Goal: Transaction & Acquisition: Purchase product/service

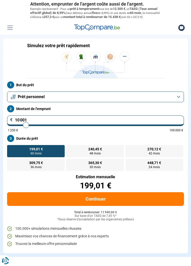
click at [179, 101] on button "Prêt personnel" at bounding box center [95, 97] width 177 height 11
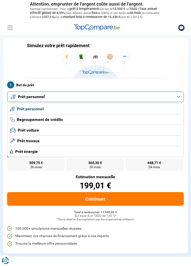
click at [27, 144] on span "Prêt travaux" at bounding box center [28, 141] width 22 height 6
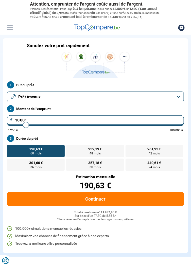
type input "10 500"
type input "10500"
type input "12 000"
type input "12000"
type input "12 500"
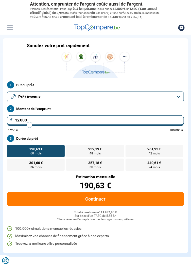
type input "12500"
type input "13 000"
type input "13000"
type input "13 750"
type input "13750"
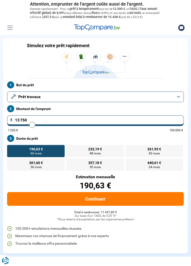
type input "14 250"
type input "14250"
type input "15 500"
type input "15500"
type input "16 000"
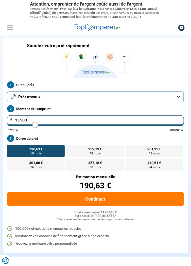
type input "16000"
type input "17 000"
type input "17000"
type input "18 500"
type input "18500"
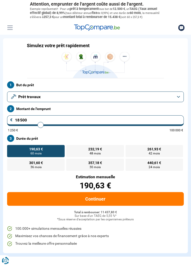
type input "19 500"
type input "19500"
type input "20 250"
type input "20250"
type input "20 750"
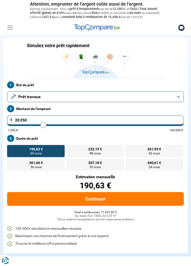
type input "20750"
type input "21 500"
type input "21500"
type input "22 250"
type input "22250"
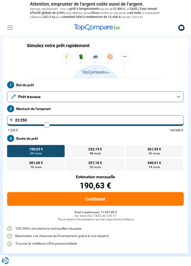
type input "22 750"
type input "22750"
type input "23 250"
type input "23250"
type input "23 750"
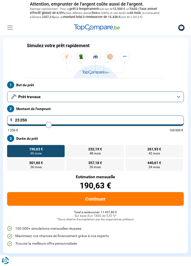
type input "23750"
type input "24 000"
type input "24000"
type input "24 500"
type input "24500"
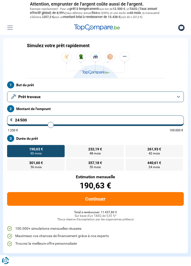
type input "24 750"
type input "24750"
type input "25 000"
type input "25000"
type input "25 250"
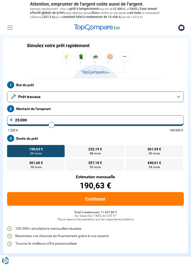
type input "25250"
type input "25 500"
type input "25500"
type input "25 750"
type input "25750"
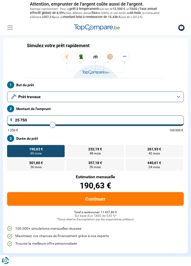
type input "26 000"
type input "26000"
type input "26 250"
type input "26250"
type input "26 500"
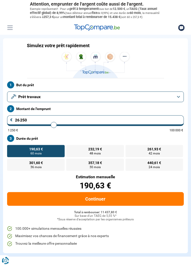
type input "26500"
type input "26 750"
type input "26750"
type input "27 000"
type input "27000"
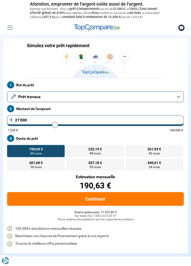
type input "27 250"
type input "27250"
type input "27 500"
type input "27500"
type input "27 750"
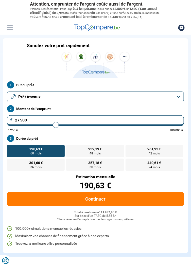
type input "27750"
type input "28 000"
type input "28000"
type input "28 250"
type input "28250"
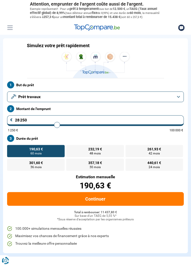
type input "28 500"
type input "28500"
type input "28 750"
type input "28750"
type input "29 000"
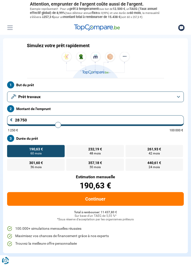
type input "29000"
type input "29 250"
type input "29250"
type input "29 500"
type input "29500"
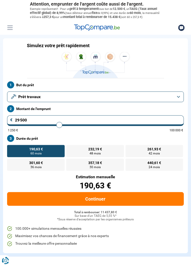
type input "29 750"
type input "29750"
type input "30 000"
type input "30000"
type input "30 250"
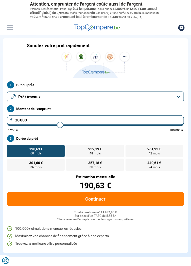
type input "30250"
type input "30 500"
type input "30500"
type input "30 750"
type input "30750"
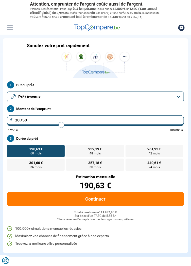
type input "31 000"
type input "31000"
type input "31 250"
type input "31250"
type input "31 500"
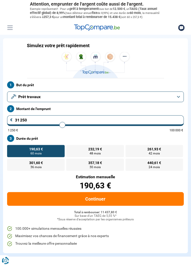
type input "31500"
type input "31 750"
type input "31750"
type input "32 000"
type input "32000"
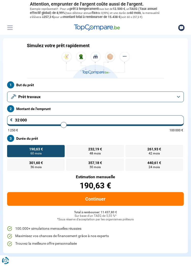
type input "32 500"
type input "32500"
type input "32 750"
type input "32750"
type input "33 000"
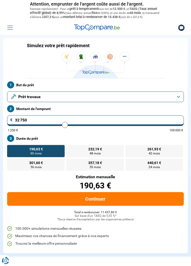
type input "33000"
type input "33 250"
type input "33250"
type input "33 500"
type input "33500"
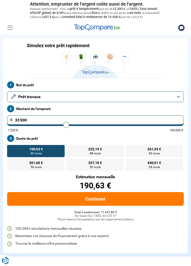
type input "33 750"
type input "33750"
type input "34 000"
type input "34000"
type input "34 250"
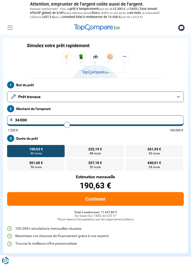
type input "34250"
type input "34 500"
type input "34500"
type input "34 750"
type input "34750"
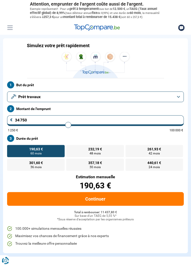
type input "35 000"
type input "35000"
type input "35 250"
type input "35250"
type input "35 500"
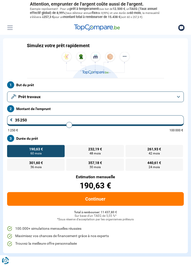
type input "35500"
type input "35 750"
type input "35750"
type input "36 000"
type input "36000"
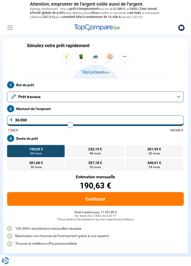
type input "36 250"
type input "36250"
type input "36 500"
type input "36500"
type input "36 750"
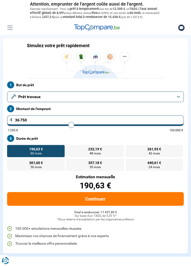
type input "36750"
type input "37 000"
type input "37000"
type input "37 250"
type input "37250"
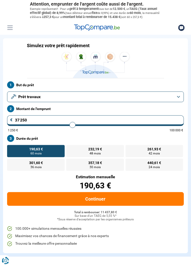
type input "37 500"
type input "37500"
type input "37 750"
type input "37750"
type input "38 000"
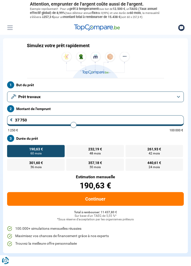
type input "38000"
type input "38 250"
type input "38250"
type input "38 500"
type input "38500"
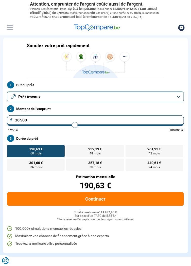
type input "38 750"
type input "38750"
type input "39 000"
type input "39000"
type input "39 500"
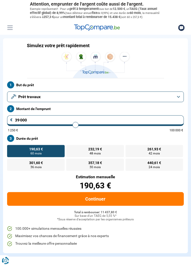
type input "39500"
type input "39 750"
type input "39750"
type input "40 000"
type input "40000"
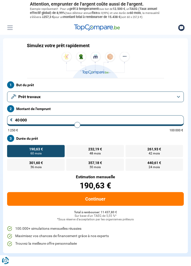
type input "40 250"
type input "40250"
type input "40 500"
type input "40500"
type input "40 750"
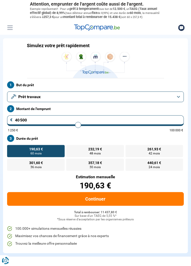
type input "40750"
type input "41 000"
type input "41000"
type input "41 250"
type input "41250"
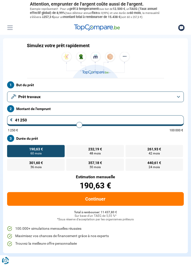
type input "41 500"
type input "41500"
type input "41 750"
type input "41750"
type input "42 000"
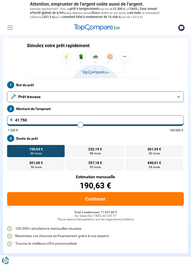
type input "42000"
type input "42 250"
type input "42250"
type input "42 500"
type input "42500"
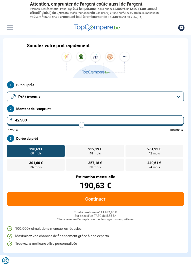
type input "42 750"
type input "42750"
type input "43 000"
type input "43000"
type input "43 250"
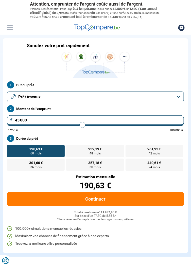
type input "43250"
type input "43 500"
type input "43500"
type input "43 750"
type input "43750"
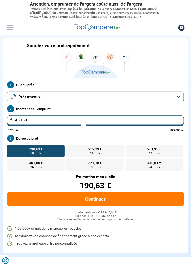
type input "44 000"
type input "44000"
type input "44 250"
type input "44250"
type input "44 500"
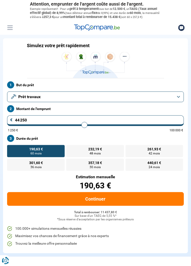
type input "44500"
type input "44 750"
type input "44750"
type input "45 000"
type input "45000"
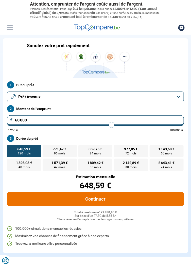
click at [105, 203] on button "Continuer" at bounding box center [95, 199] width 177 height 14
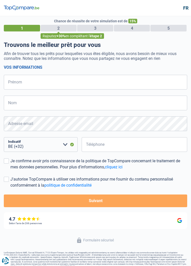
select select "32"
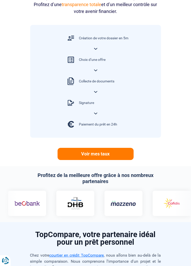
scroll to position [298, 0]
